Goal: Information Seeking & Learning: Learn about a topic

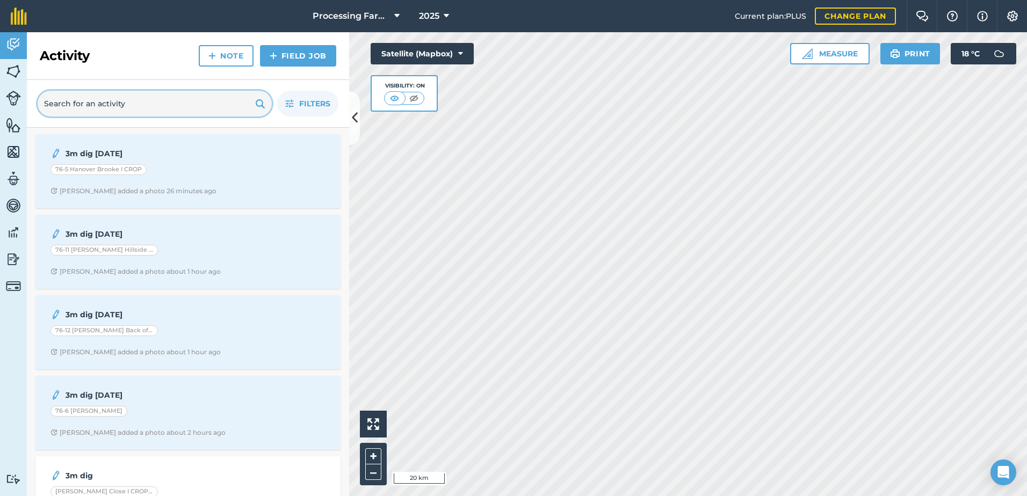
click at [167, 97] on input "text" at bounding box center [155, 104] width 234 height 26
click at [306, 102] on span "Filters" at bounding box center [314, 104] width 31 height 12
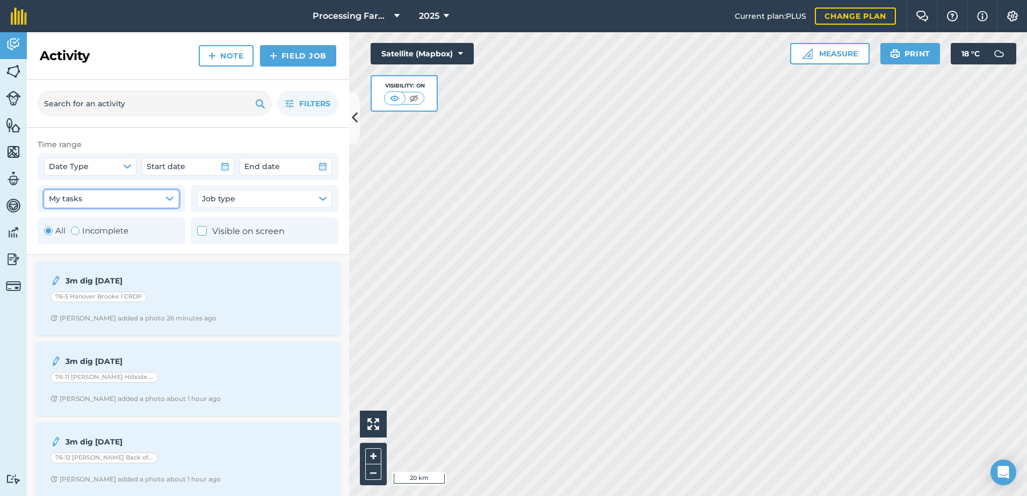
click at [114, 197] on button "My tasks" at bounding box center [111, 198] width 135 height 17
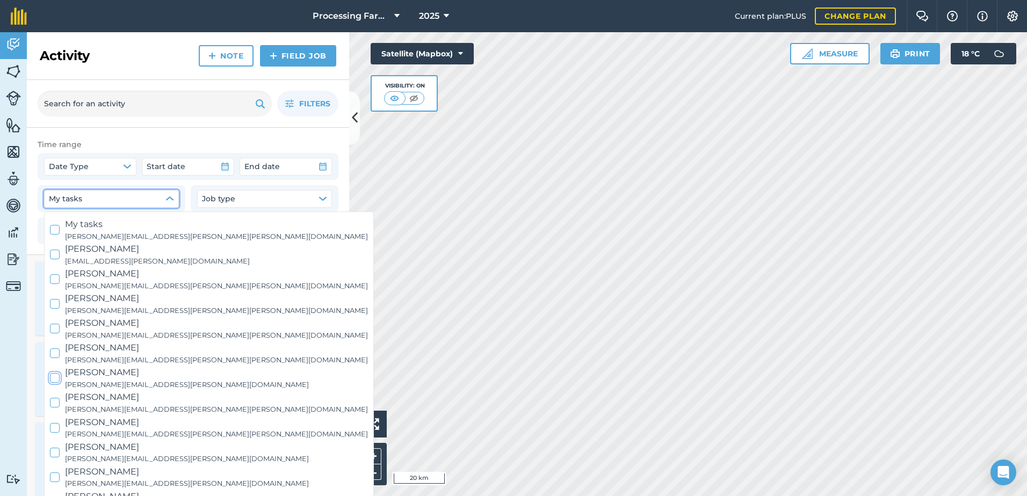
click at [57, 379] on icon at bounding box center [55, 378] width 7 height 7
checkbox input "true"
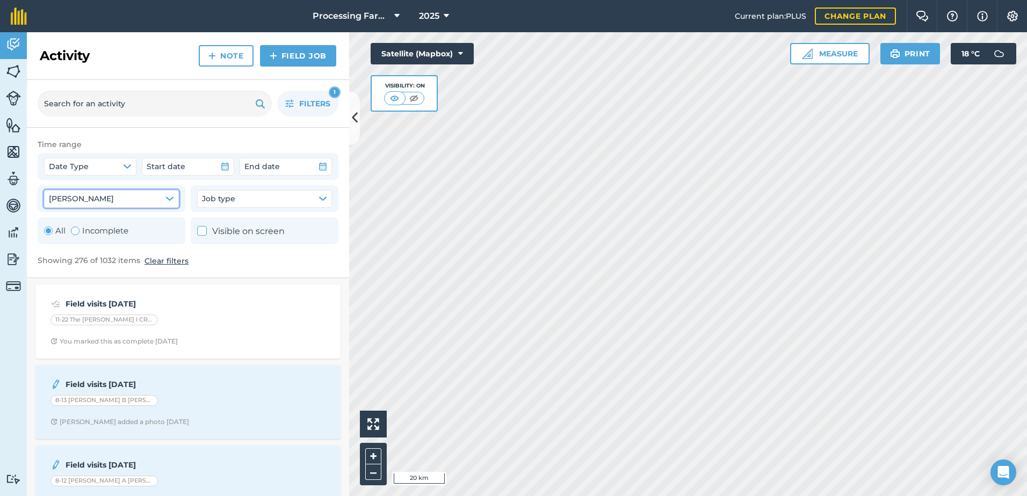
click at [171, 261] on button "Clear filters" at bounding box center [167, 261] width 44 height 12
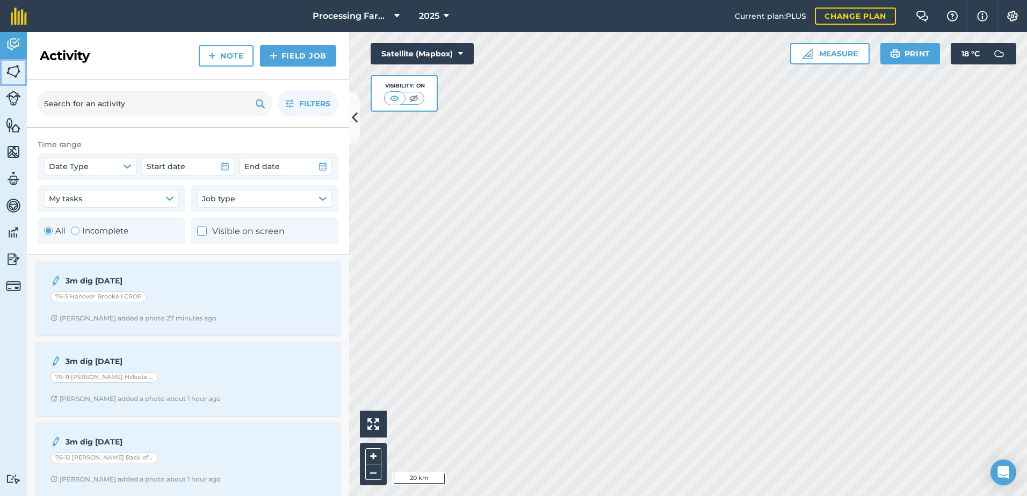
click at [12, 71] on img at bounding box center [13, 71] width 15 height 16
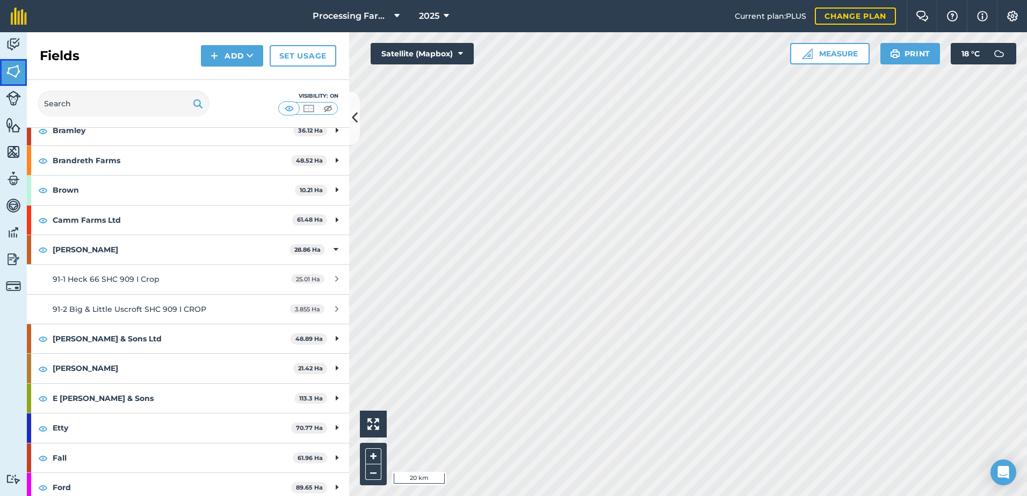
scroll to position [215, 0]
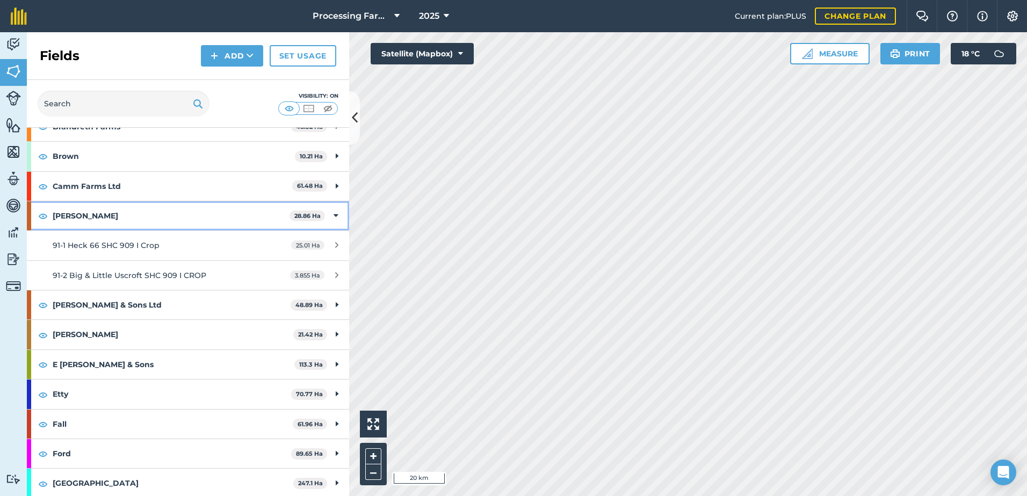
click at [62, 221] on strong "[PERSON_NAME]" at bounding box center [171, 215] width 237 height 29
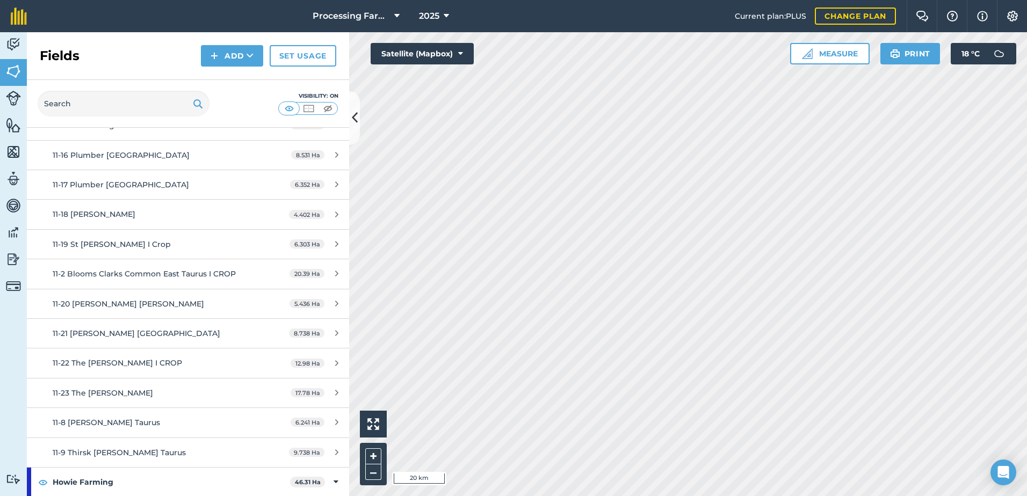
scroll to position [1021, 0]
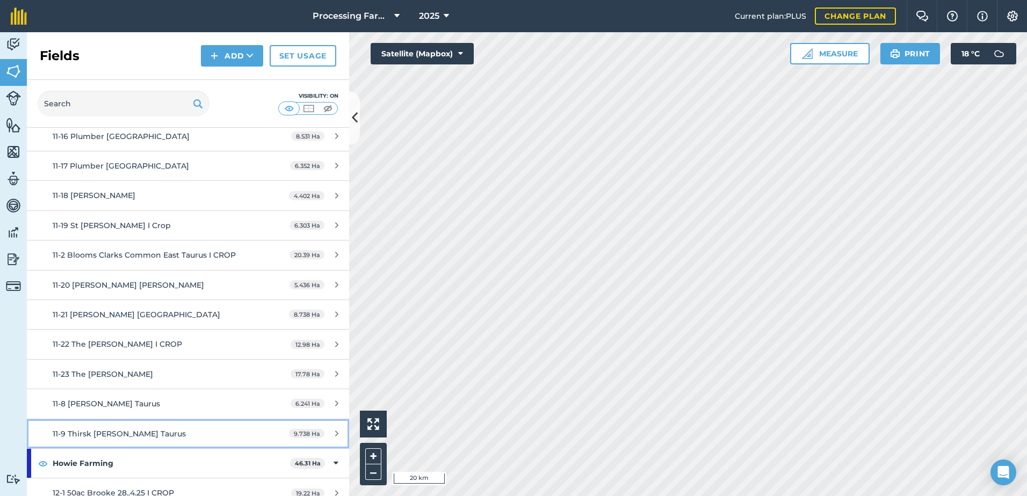
click at [99, 429] on span "11-9 Thirsk [PERSON_NAME] Taurus" at bounding box center [119, 434] width 133 height 10
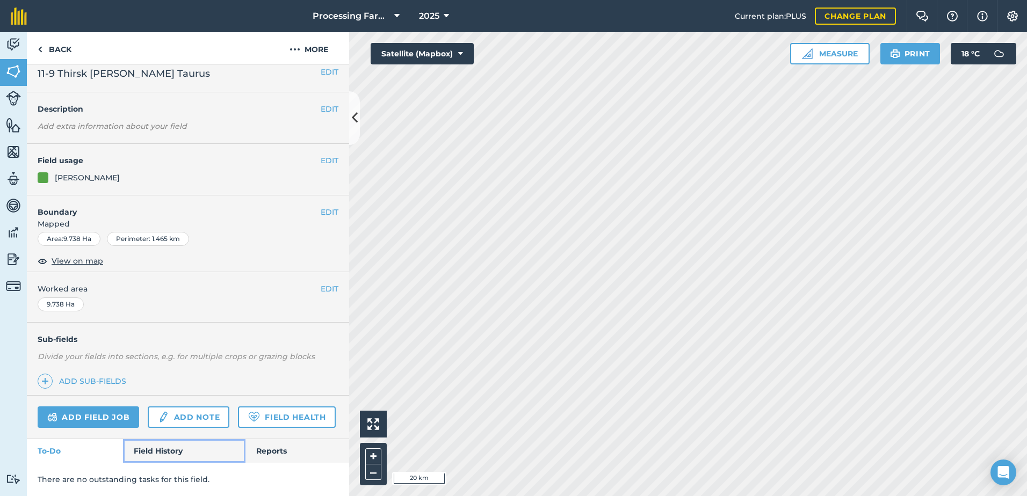
click at [157, 451] on link "Field History" at bounding box center [184, 451] width 122 height 24
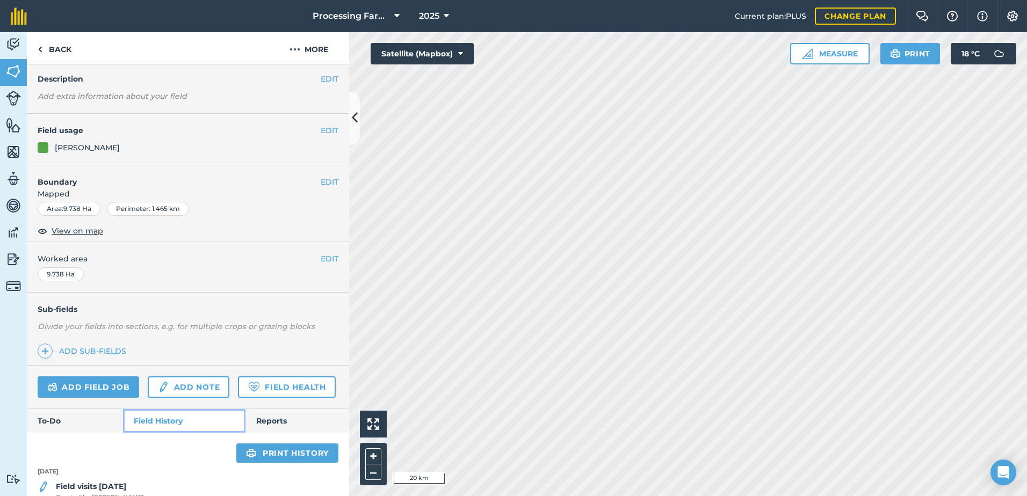
scroll to position [165, 0]
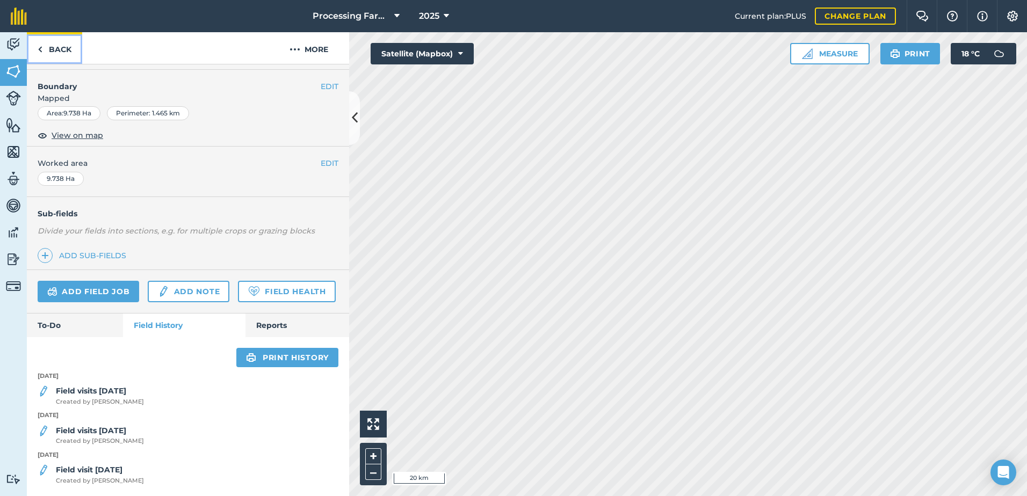
click at [61, 52] on link "Back" at bounding box center [54, 48] width 55 height 32
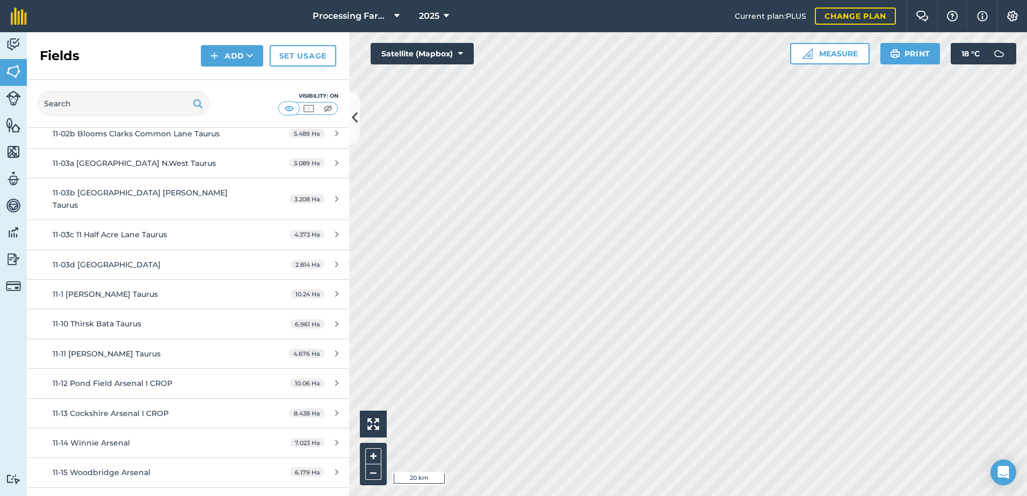
scroll to position [752, 0]
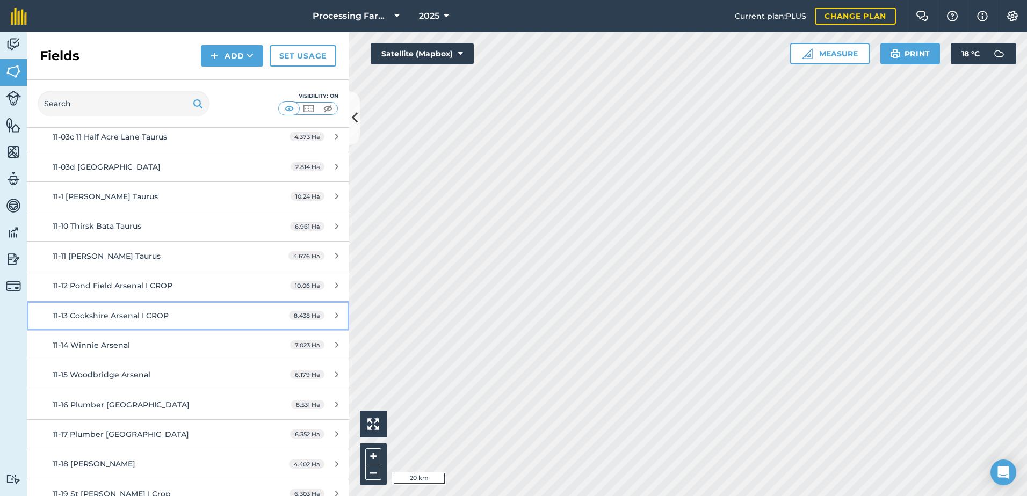
click at [140, 310] on div "11-13 Cockshire Arsenal I CROP" at bounding box center [154, 316] width 202 height 12
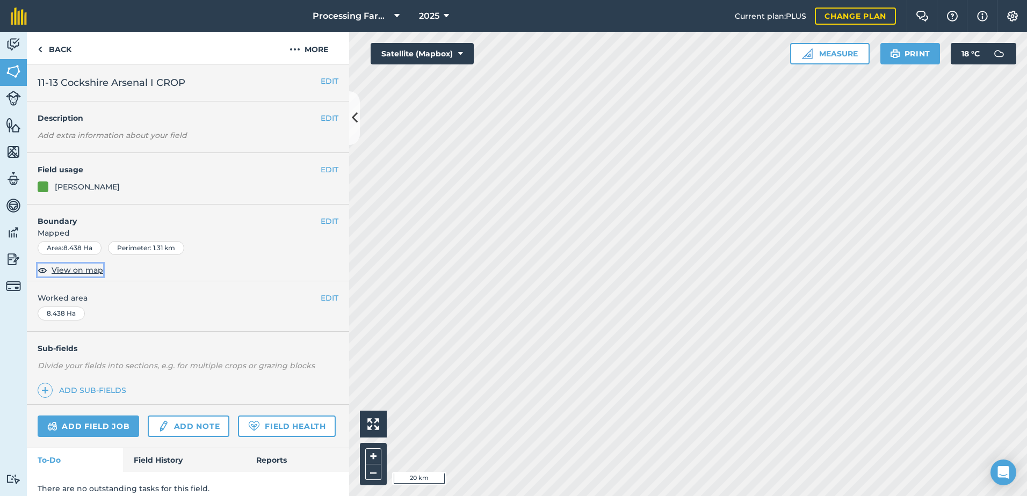
click at [95, 267] on span "View on map" at bounding box center [78, 270] width 52 height 12
